Goal: Transaction & Acquisition: Purchase product/service

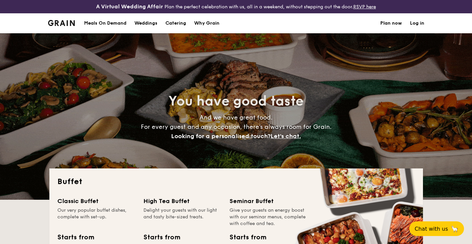
select select
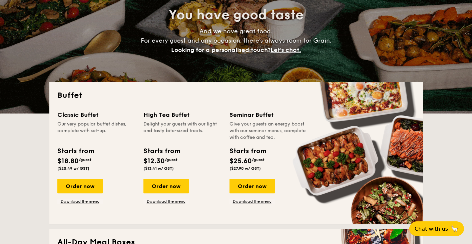
scroll to position [135, 0]
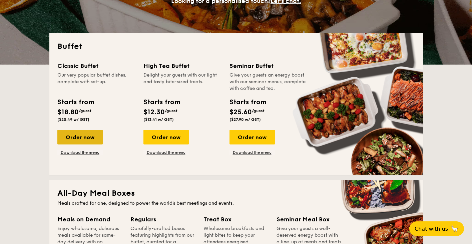
click at [90, 141] on div "Order now" at bounding box center [79, 137] width 45 height 15
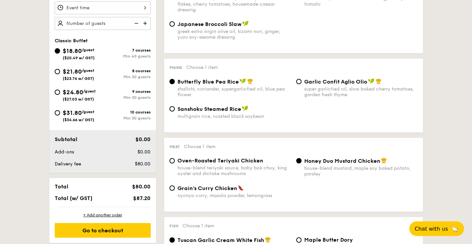
scroll to position [233, 0]
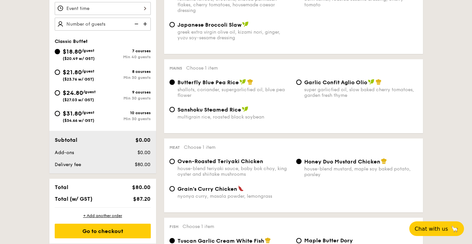
select select
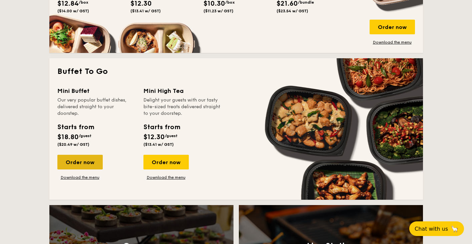
scroll to position [405, 0]
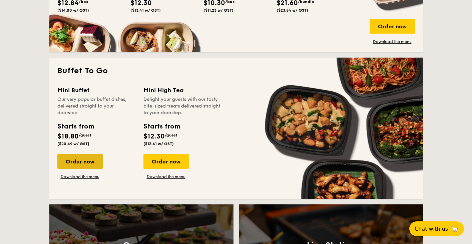
click at [93, 166] on div "Order now" at bounding box center [79, 161] width 45 height 15
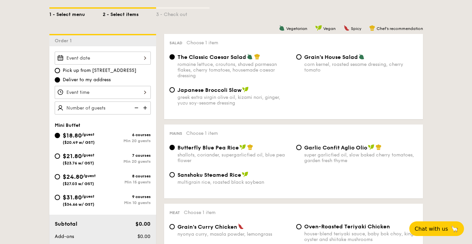
scroll to position [229, 0]
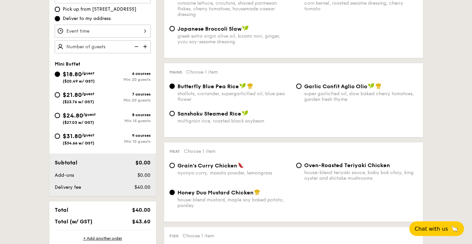
click at [94, 119] on div "$24.80 /guest ($27.03 w/ GST)" at bounding box center [79, 118] width 33 height 14
click at [60, 118] on input "$24.80 /guest ($27.03 w/ GST) 8 courses Min 15 guests" at bounding box center [57, 115] width 5 height 5
radio input "true"
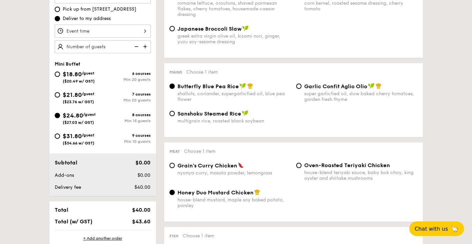
radio input "false"
radio input "true"
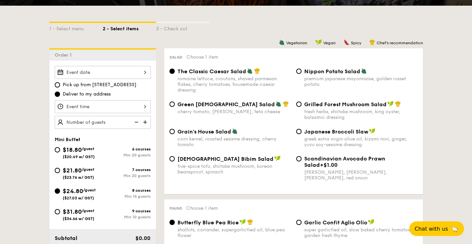
scroll to position [165, 0]
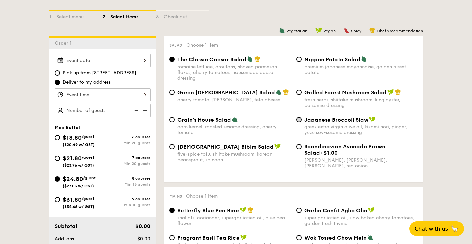
click at [297, 121] on input "Japanese Broccoli Slaw greek extra virgin olive oil, kizami nori, ginger, yuzu …" at bounding box center [298, 119] width 5 height 5
radio input "true"
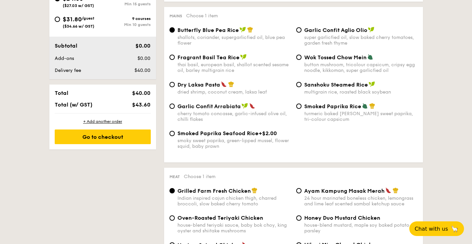
scroll to position [346, 0]
click at [201, 85] on span "Dry Laksa Pasta" at bounding box center [198, 85] width 43 height 6
click at [175, 85] on input "Dry Laksa Pasta dried shrimp, coconut cream, laksa leaf" at bounding box center [171, 84] width 5 height 5
radio input "true"
click at [218, 32] on span "Butterfly Blue Pea Rice" at bounding box center [207, 30] width 61 height 6
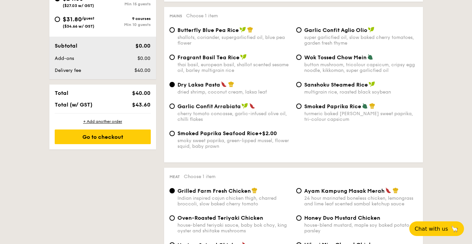
click at [175, 32] on input "Butterfly Blue Pea Rice shallots, coriander, supergarlicfied oil, blue pea flow…" at bounding box center [171, 29] width 5 height 5
radio input "true"
click at [331, 106] on span "Smoked Paprika Rice" at bounding box center [332, 106] width 57 height 6
click at [301, 106] on input "Smoked Paprika Rice turmeric baked [PERSON_NAME] sweet paprika, tri-colour caps…" at bounding box center [298, 106] width 5 height 5
radio input "true"
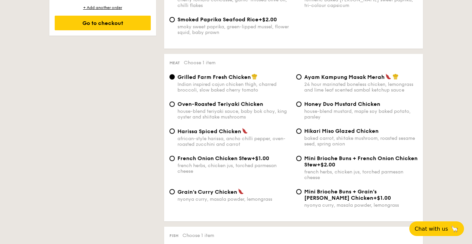
scroll to position [459, 0]
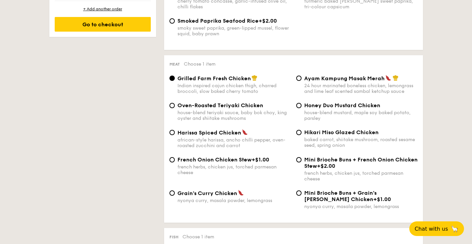
click at [332, 82] on div "Ayam Kampung Masak Merah 24 hour marinated boneless chicken, lemongrass and lim…" at bounding box center [360, 84] width 113 height 19
click at [301, 81] on input "Ayam Kampung Masak Merah 24 hour marinated boneless chicken, lemongrass and lim…" at bounding box center [298, 78] width 5 height 5
radio input "true"
click at [331, 83] on div "Ayam Kampung Masak Merah 24 hour marinated boneless chicken, lemongrass and lim…" at bounding box center [360, 84] width 113 height 19
click at [301, 81] on input "Ayam Kampung Masak Merah 24 hour marinated boneless chicken, lemongrass and lim…" at bounding box center [298, 78] width 5 height 5
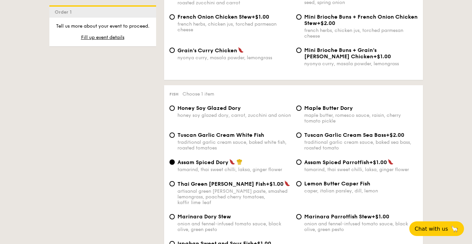
scroll to position [633, 0]
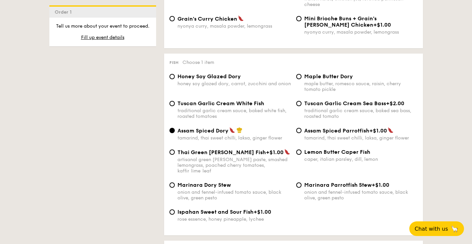
click at [270, 106] on div "Tuscan Garlic Cream White Fish" at bounding box center [233, 103] width 113 height 6
click at [175, 106] on input "Tuscan Garlic Cream White Fish traditional garlic cream sauce, baked white fish…" at bounding box center [171, 103] width 5 height 5
radio input "true"
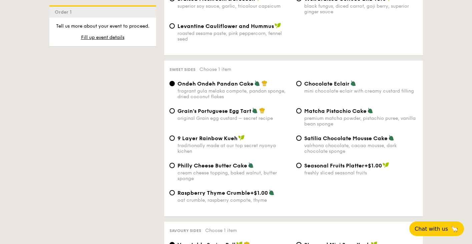
scroll to position [964, 0]
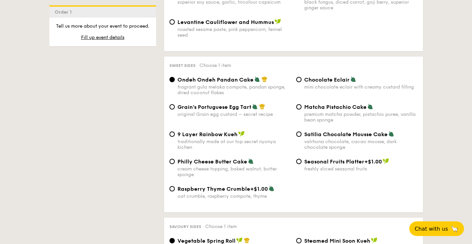
click at [307, 77] on span "Chocolate Eclair" at bounding box center [326, 80] width 45 height 6
click at [301, 77] on input "Chocolate Eclair mini chocolate eclair with creamy custard filling" at bounding box center [298, 79] width 5 height 5
radio input "true"
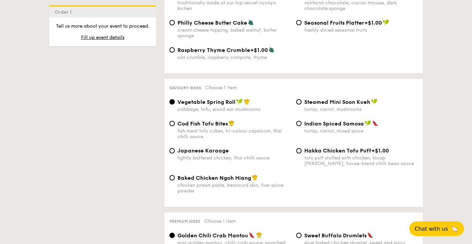
scroll to position [1103, 0]
click at [251, 183] on div "chicken prawn paste, beancurd skin, five-spice powder" at bounding box center [233, 188] width 113 height 11
click at [175, 179] on input "Baked Chicken Ngoh Hiang chicken prawn paste, beancurd skin, five-spice powder" at bounding box center [171, 177] width 5 height 5
radio input "true"
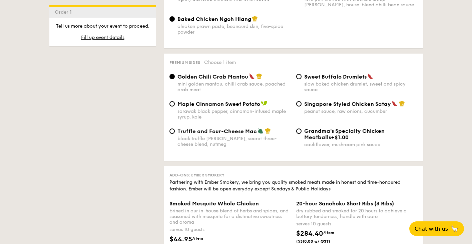
scroll to position [1262, 0]
click at [314, 101] on span "Singapore Styled Chicken Satay" at bounding box center [347, 104] width 87 height 6
click at [301, 101] on input "Singapore Styled Chicken Satay peanut sauce, raw onions, cucumber" at bounding box center [298, 103] width 5 height 5
radio input "true"
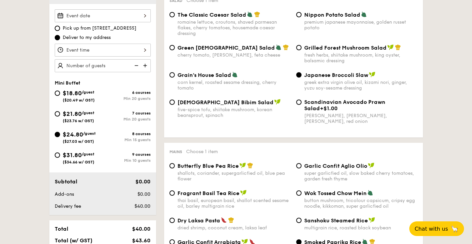
scroll to position [168, 0]
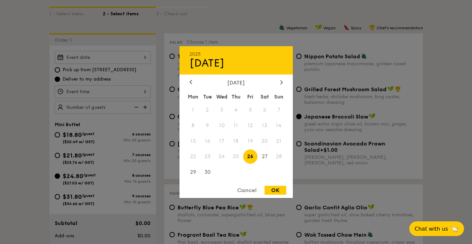
click at [118, 59] on div "2025 Sep [DATE] Tue Wed Thu Fri Sat Sun 1 2 3 4 5 6 7 8 9 10 11 12 13 14 15 16 …" at bounding box center [103, 57] width 96 height 13
click at [281, 83] on icon at bounding box center [281, 82] width 3 height 4
click at [265, 140] on span "18" at bounding box center [264, 141] width 14 height 14
click at [18, 112] on div at bounding box center [236, 122] width 472 height 244
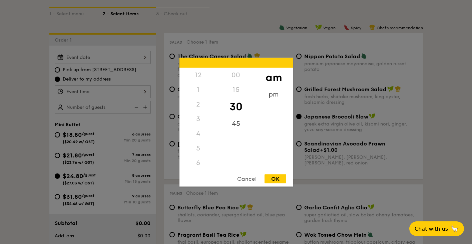
click at [141, 89] on div "12 1 2 3 4 5 6 7 8 9 10 11 00 15 30 45 am pm Cancel OK" at bounding box center [103, 91] width 96 height 13
drag, startPoint x: 195, startPoint y: 150, endPoint x: 201, endPoint y: 69, distance: 81.6
click at [201, 69] on div "12 1 2 3 4 5 6 7 8 9 10 11" at bounding box center [198, 119] width 38 height 102
click at [196, 77] on div "5" at bounding box center [198, 75] width 38 height 15
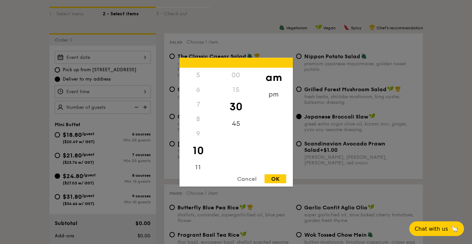
click at [197, 76] on div "5" at bounding box center [198, 75] width 38 height 15
click at [270, 95] on div "pm" at bounding box center [274, 96] width 38 height 19
click at [197, 94] on div "6" at bounding box center [198, 91] width 38 height 19
click at [237, 78] on div "00" at bounding box center [236, 77] width 38 height 19
click at [273, 178] on div "OK" at bounding box center [275, 178] width 22 height 9
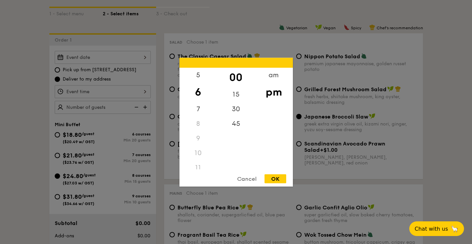
type input "6:00PM"
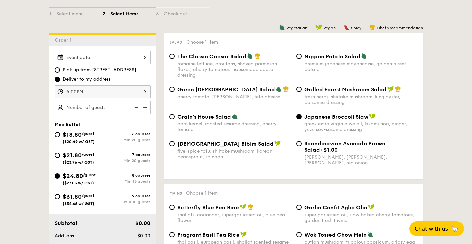
click at [143, 108] on img at bounding box center [146, 107] width 10 height 13
click at [137, 108] on img at bounding box center [136, 107] width 10 height 13
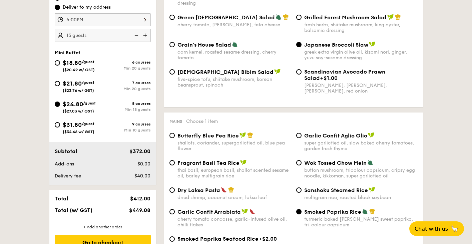
scroll to position [236, 0]
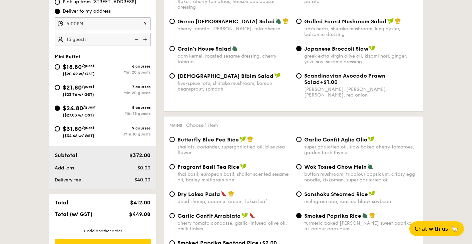
click at [144, 39] on img at bounding box center [146, 39] width 10 height 13
type input "20 guests"
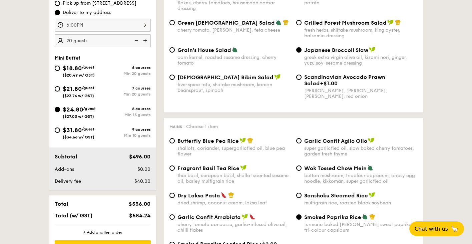
scroll to position [241, 0]
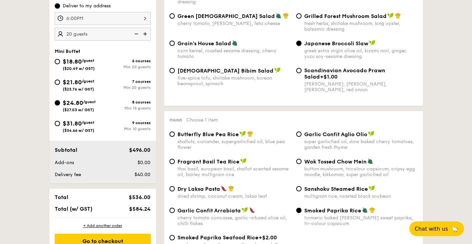
click at [125, 87] on div "Min 20 guests" at bounding box center [127, 87] width 48 height 5
click at [60, 85] on input "$21.80 /guest ($23.76 w/ GST) 7 courses Min 20 guests" at bounding box center [57, 82] width 5 height 5
radio input "true"
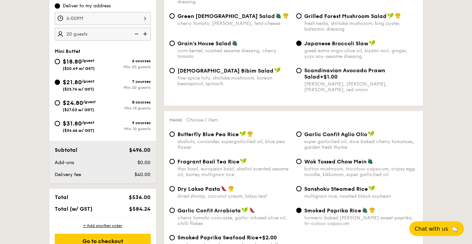
radio input "true"
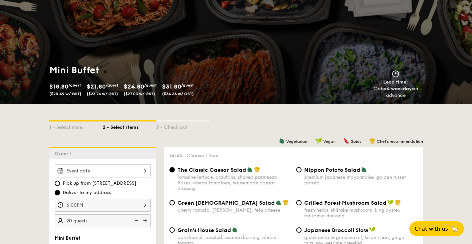
scroll to position [48, 0]
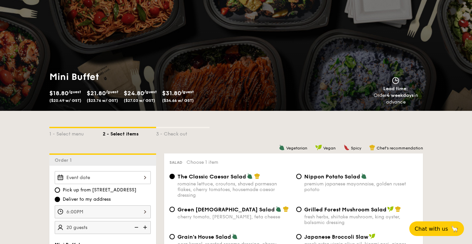
select select
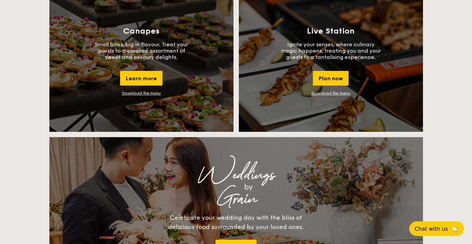
scroll to position [620, 0]
click at [147, 77] on div "Learn more" at bounding box center [141, 78] width 42 height 15
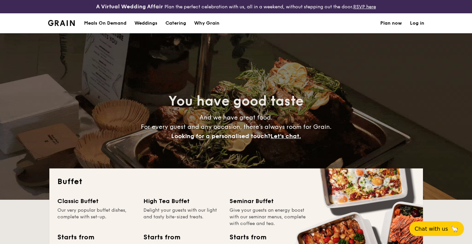
scroll to position [0, 0]
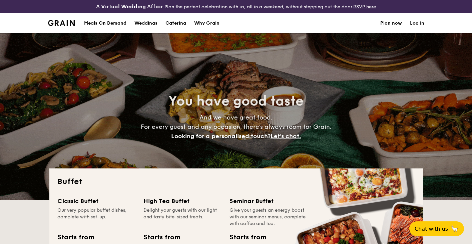
click at [182, 24] on h1 "Catering" at bounding box center [175, 23] width 21 height 20
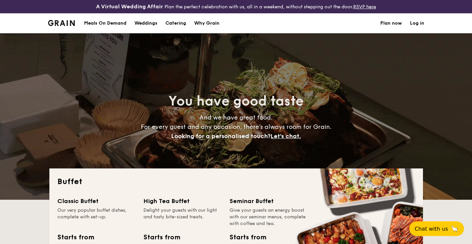
click at [182, 22] on h1 "Catering" at bounding box center [175, 23] width 21 height 20
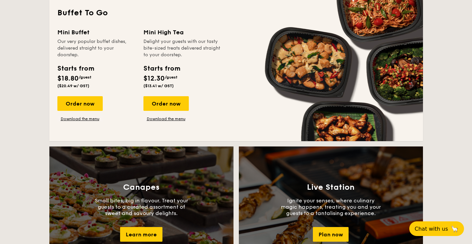
scroll to position [463, 0]
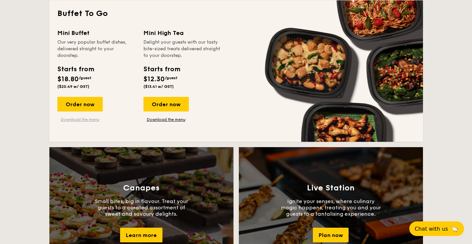
click at [92, 119] on link "Download the menu" at bounding box center [79, 119] width 45 height 5
